Goal: Task Accomplishment & Management: Manage account settings

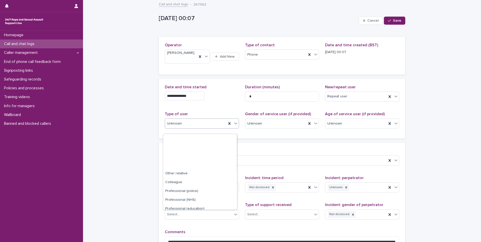
click at [190, 128] on div "Unknown" at bounding box center [195, 124] width 61 height 8
click at [132, 136] on div "**********" at bounding box center [282, 146] width 398 height 291
click at [357, 101] on div "Repeat user" at bounding box center [356, 96] width 61 height 8
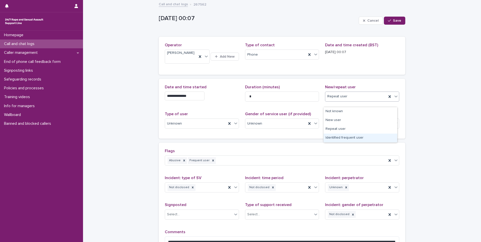
click at [329, 139] on div "Identified frequent user" at bounding box center [361, 138] width 74 height 9
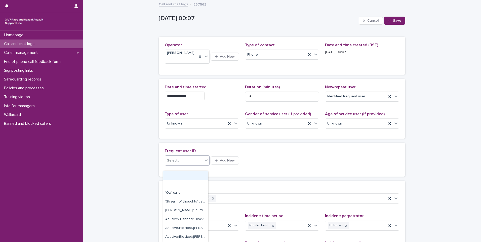
click at [175, 163] on div "Select..." at bounding box center [173, 160] width 13 height 5
click at [177, 221] on div "[PERSON_NAME] (New caller)" at bounding box center [185, 222] width 45 height 9
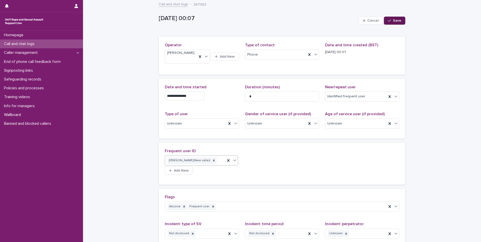
click at [388, 19] on icon "button" at bounding box center [389, 21] width 3 height 4
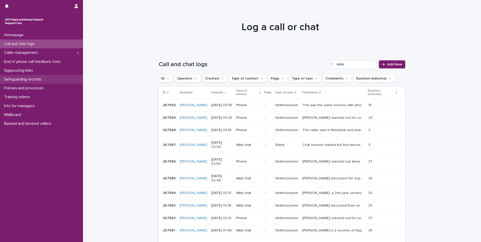
click at [32, 80] on p "Safeguarding records" at bounding box center [23, 79] width 43 height 5
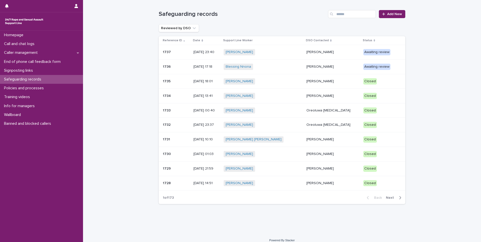
click at [270, 82] on div "[PERSON_NAME] + 0" at bounding box center [263, 81] width 79 height 6
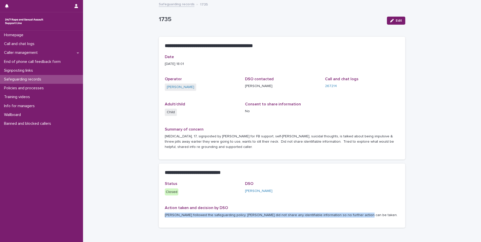
drag, startPoint x: 164, startPoint y: 216, endPoint x: 352, endPoint y: 214, distance: 188.4
click at [352, 214] on p "[PERSON_NAME] followed the safeguarding policy. [PERSON_NAME] did not share any…" at bounding box center [282, 215] width 235 height 5
copy p "[PERSON_NAME] followed the safeguarding policy. [PERSON_NAME] did not share any…"
click at [55, 79] on div "Safeguarding records" at bounding box center [41, 79] width 83 height 9
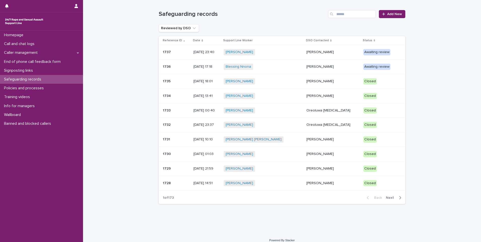
click at [326, 55] on div "[PERSON_NAME]" at bounding box center [333, 52] width 53 height 8
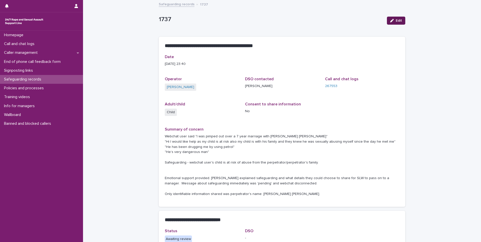
click at [392, 21] on icon "button" at bounding box center [393, 21] width 4 height 4
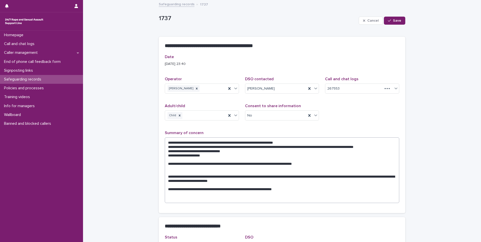
scroll to position [91, 0]
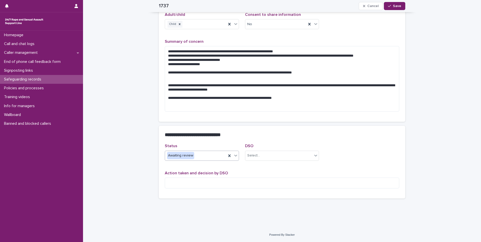
click at [233, 155] on icon at bounding box center [235, 155] width 5 height 5
drag, startPoint x: 251, startPoint y: 174, endPoint x: 250, endPoint y: 177, distance: 2.8
click at [250, 177] on div "Action taken and decision by DSO" at bounding box center [282, 182] width 235 height 22
click at [245, 180] on textarea at bounding box center [282, 183] width 235 height 11
paste textarea "**********"
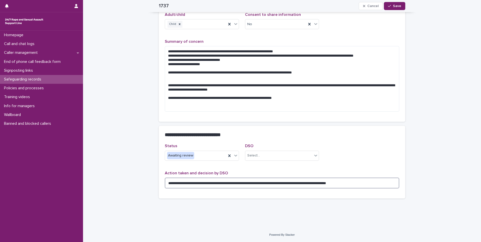
click at [169, 185] on textarea "**********" at bounding box center [282, 183] width 235 height 11
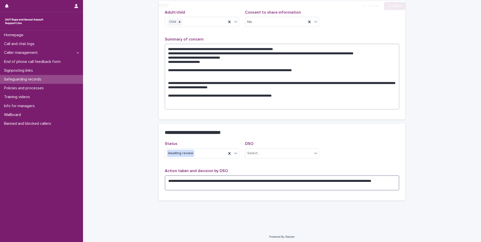
scroll to position [96, 0]
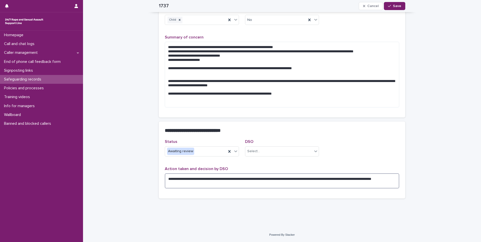
click at [289, 180] on textarea "**********" at bounding box center [282, 180] width 235 height 15
type textarea "**********"
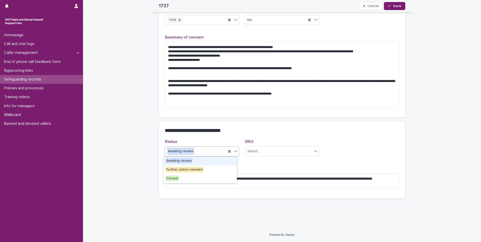
click at [208, 154] on div "Awaiting review" at bounding box center [195, 151] width 61 height 8
click at [202, 178] on div "Closed" at bounding box center [200, 179] width 74 height 9
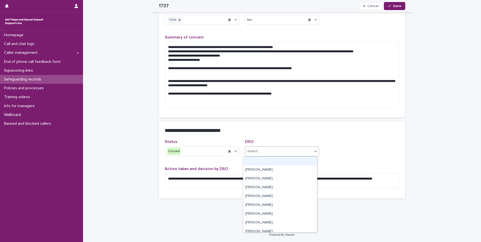
click at [264, 151] on div "Select..." at bounding box center [279, 151] width 67 height 8
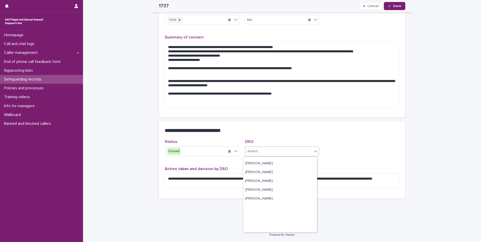
scroll to position [154, 0]
click at [268, 220] on div "[PERSON_NAME]" at bounding box center [280, 219] width 74 height 9
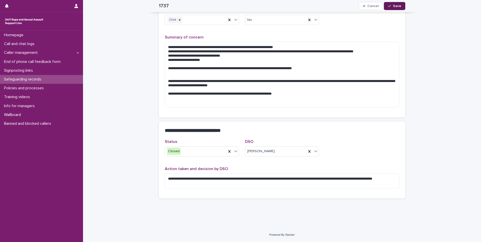
click at [393, 5] on span "Save" at bounding box center [397, 6] width 8 height 4
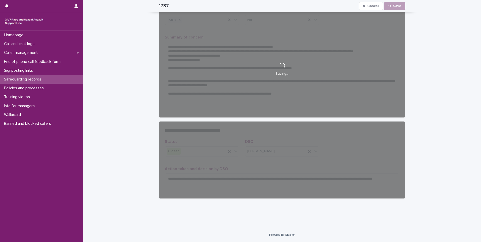
scroll to position [87, 0]
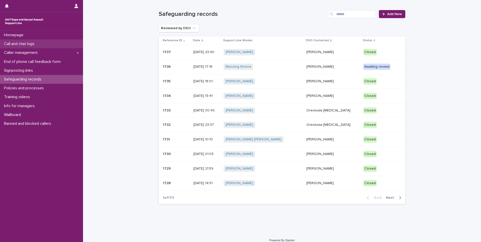
click at [48, 46] on div "Call and chat logs" at bounding box center [41, 44] width 83 height 9
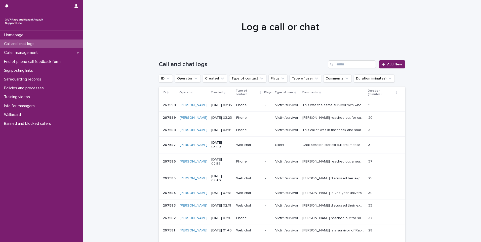
click at [334, 63] on div "Search" at bounding box center [332, 64] width 8 height 8
click at [339, 66] on input "Search" at bounding box center [352, 64] width 48 height 8
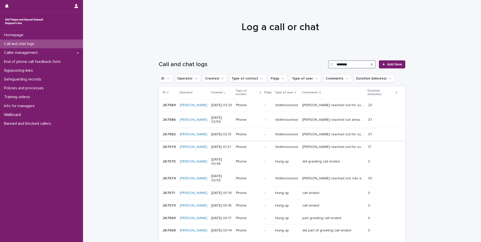
type input "********"
click at [339, 131] on p "[PERSON_NAME] reached out for support, wanted space to talk, thinking of disclo…" at bounding box center [334, 133] width 63 height 5
